Goal: Communication & Community: Connect with others

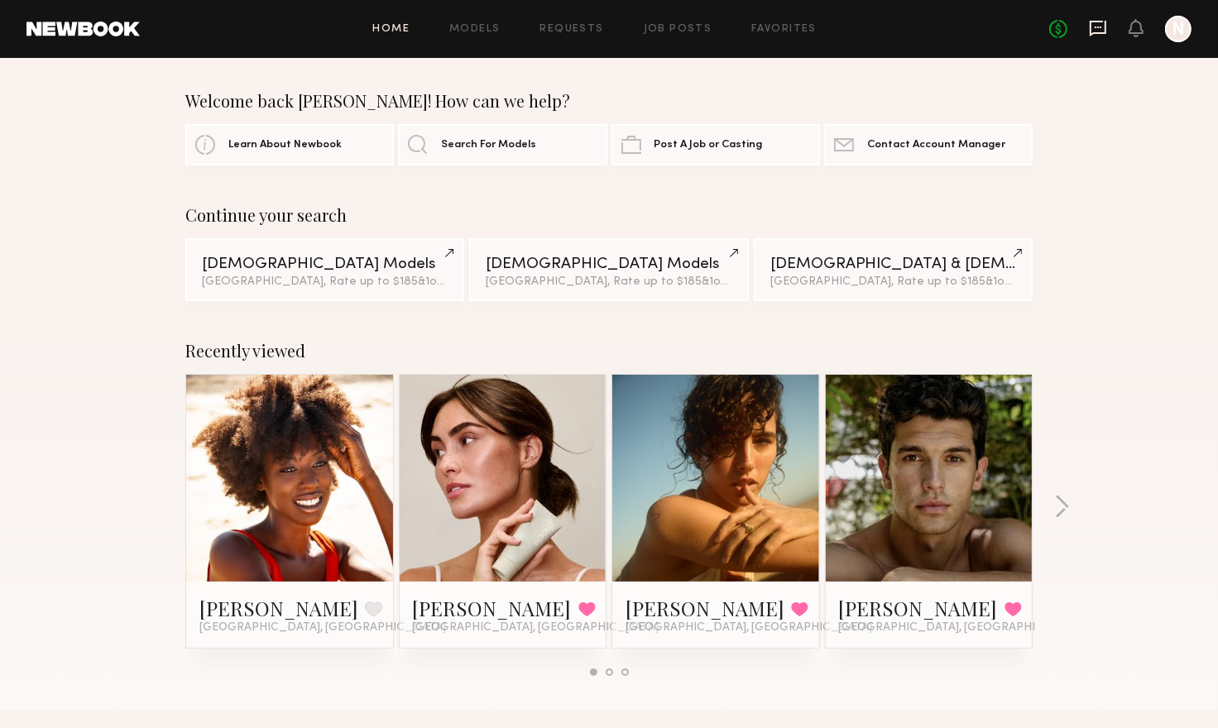
click at [1095, 32] on icon at bounding box center [1098, 29] width 17 height 16
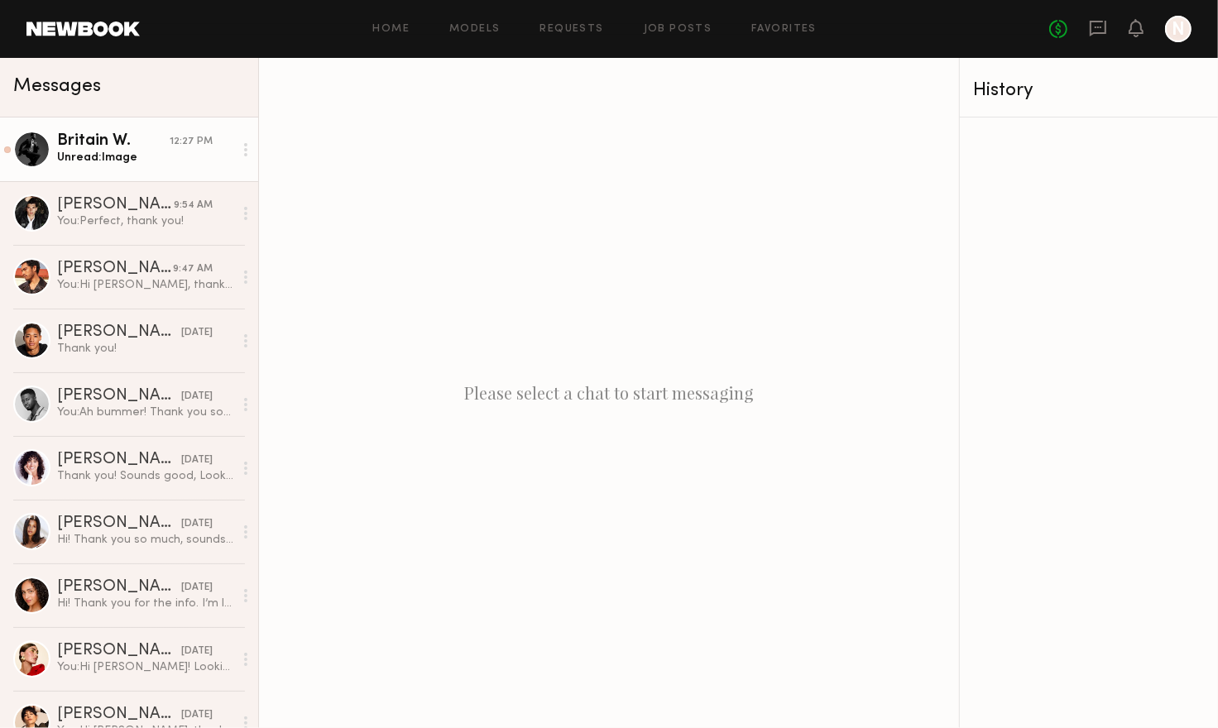
click at [108, 142] on div "Britain W." at bounding box center [113, 141] width 113 height 17
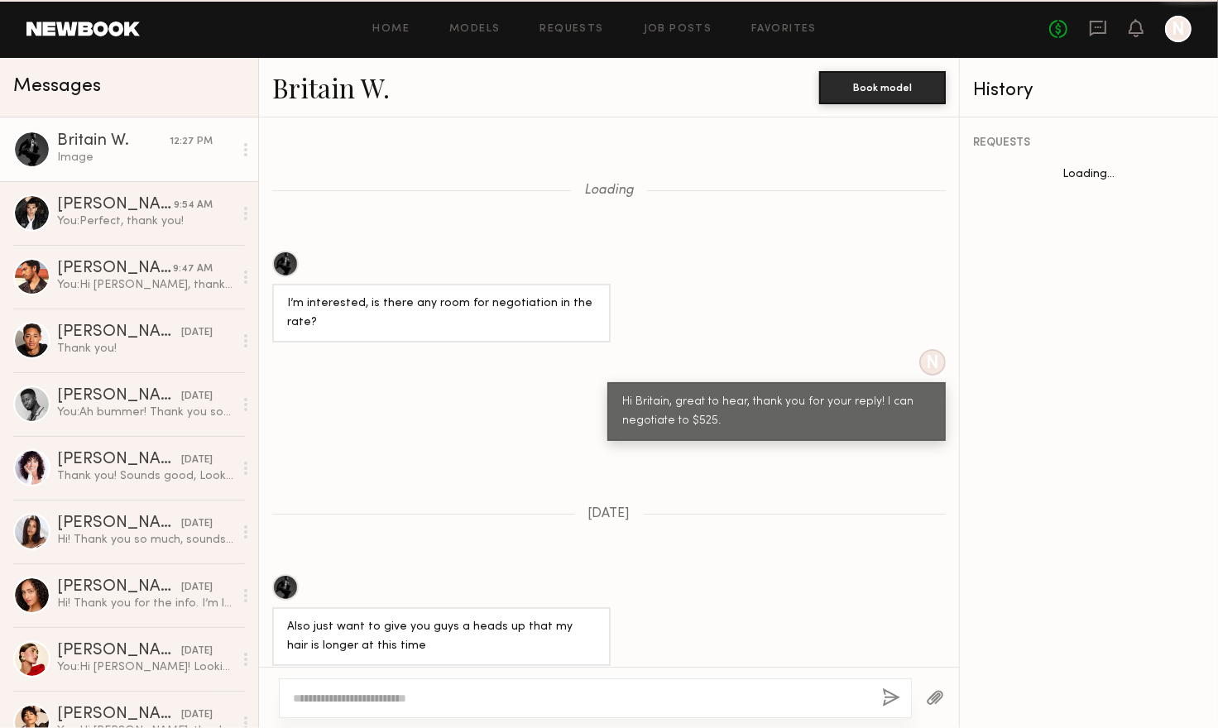
scroll to position [2006, 0]
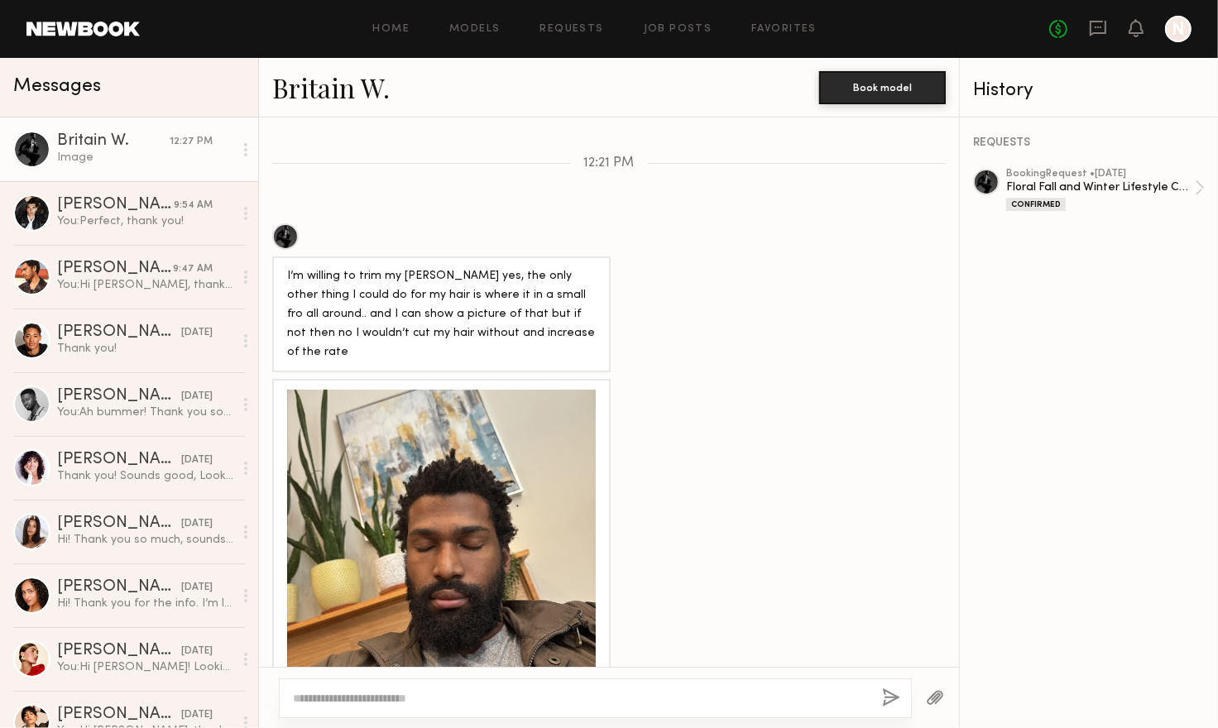
click at [416, 390] on div at bounding box center [441, 544] width 309 height 309
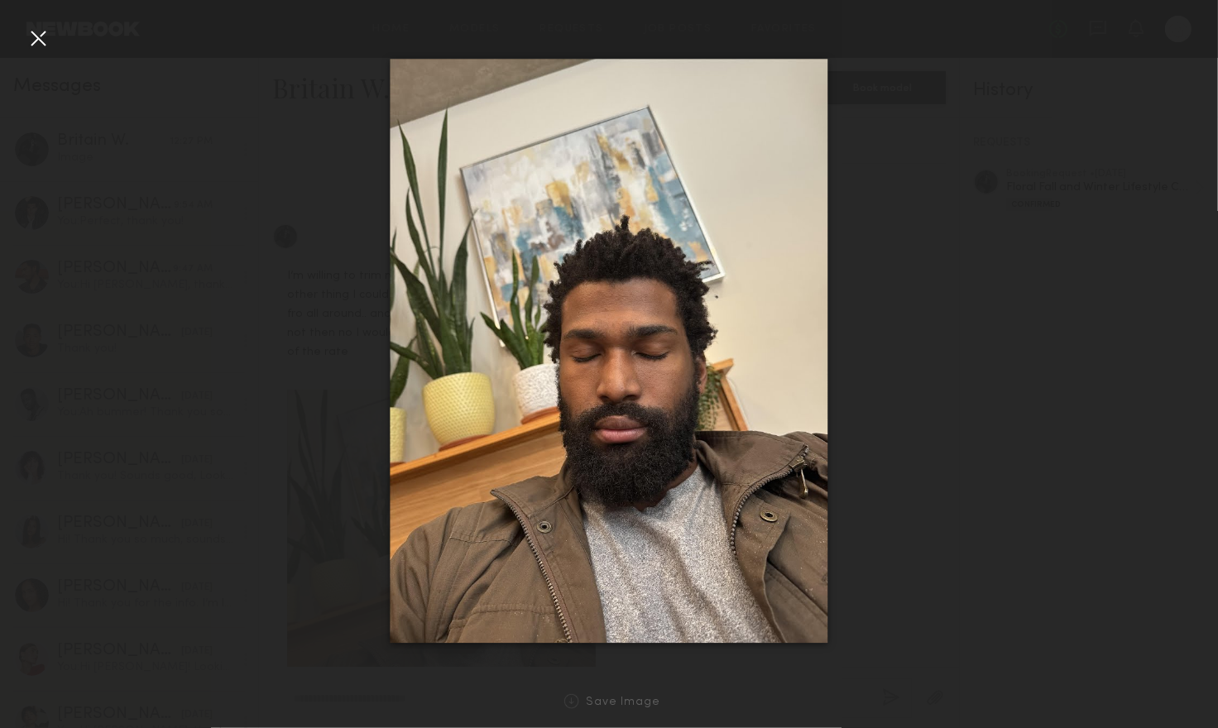
click at [33, 40] on div at bounding box center [38, 38] width 26 height 26
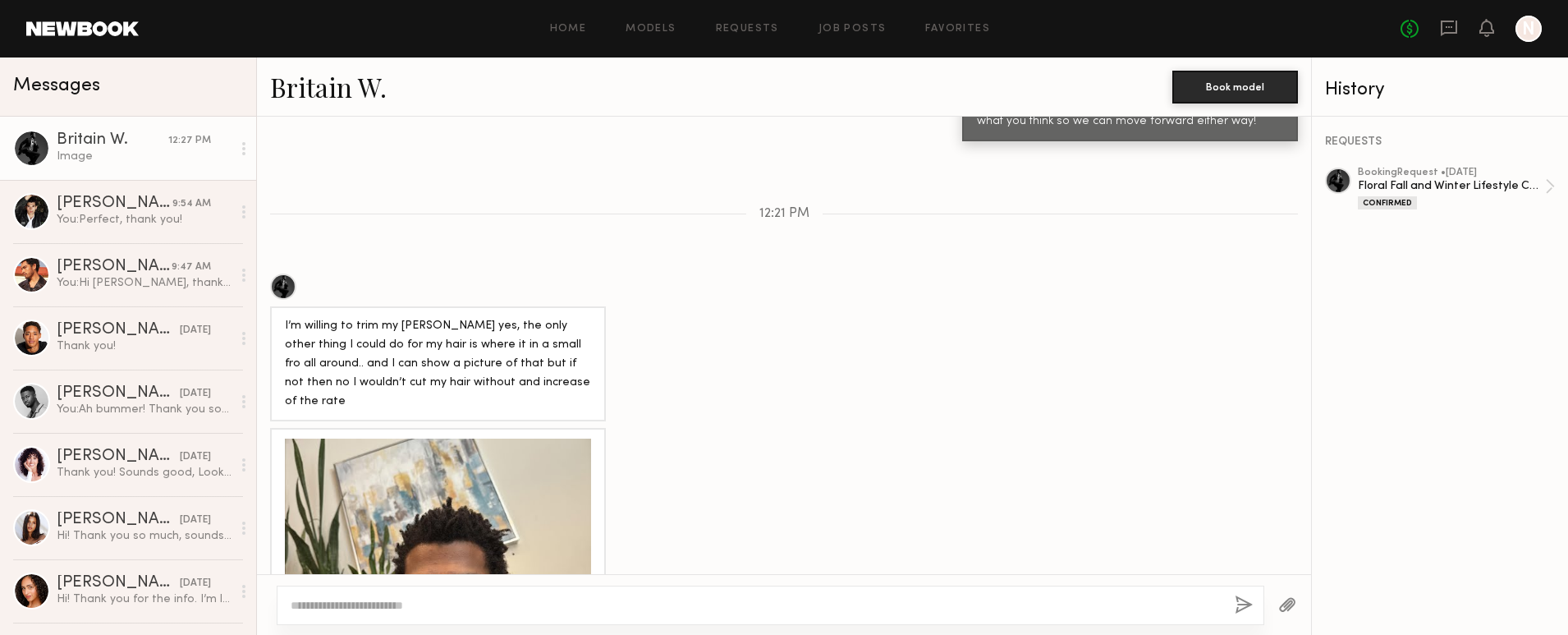
scroll to position [2076, 0]
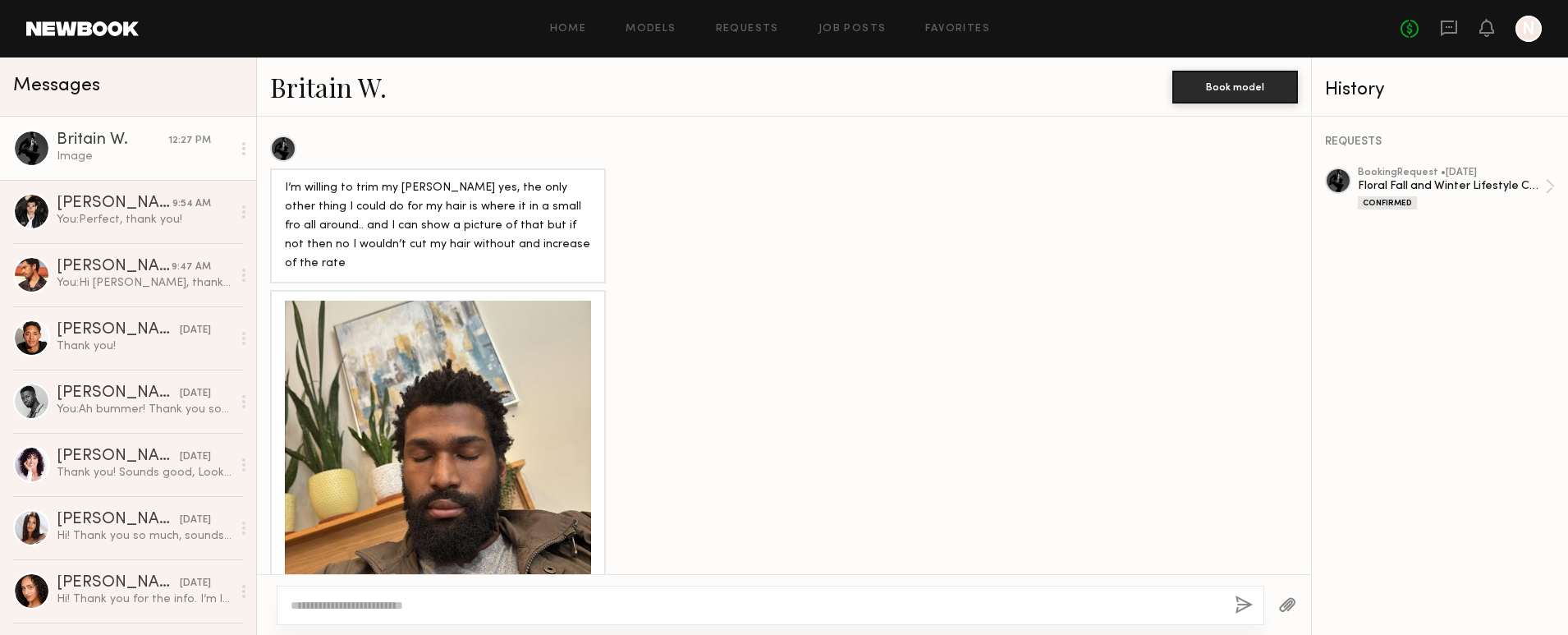
click at [393, 599] on textarea at bounding box center [756, 605] width 931 height 17
